Goal: Complete application form

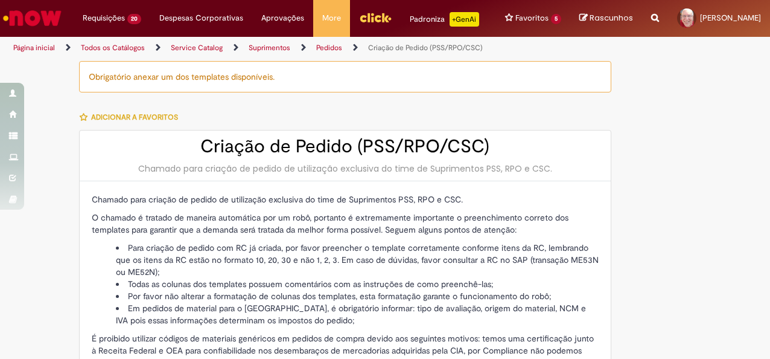
type input "**********"
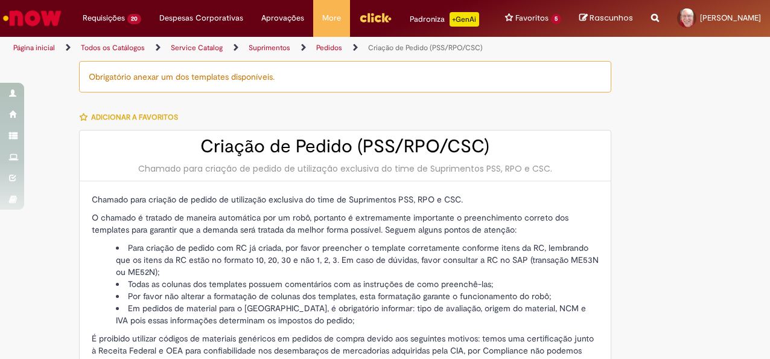
type input "**********"
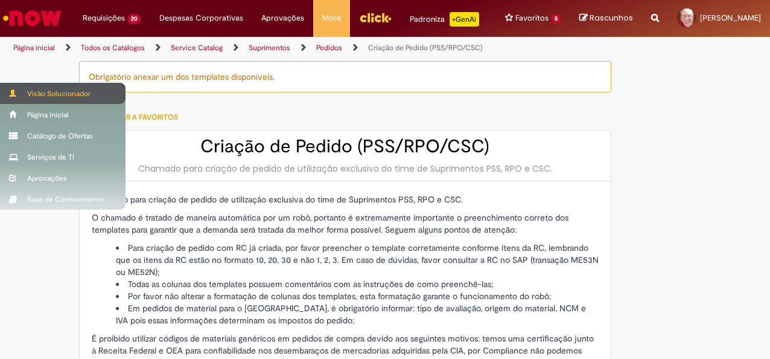
click at [79, 95] on div "Visão Solucionador" at bounding box center [63, 93] width 126 height 21
